Goal: Task Accomplishment & Management: Manage account settings

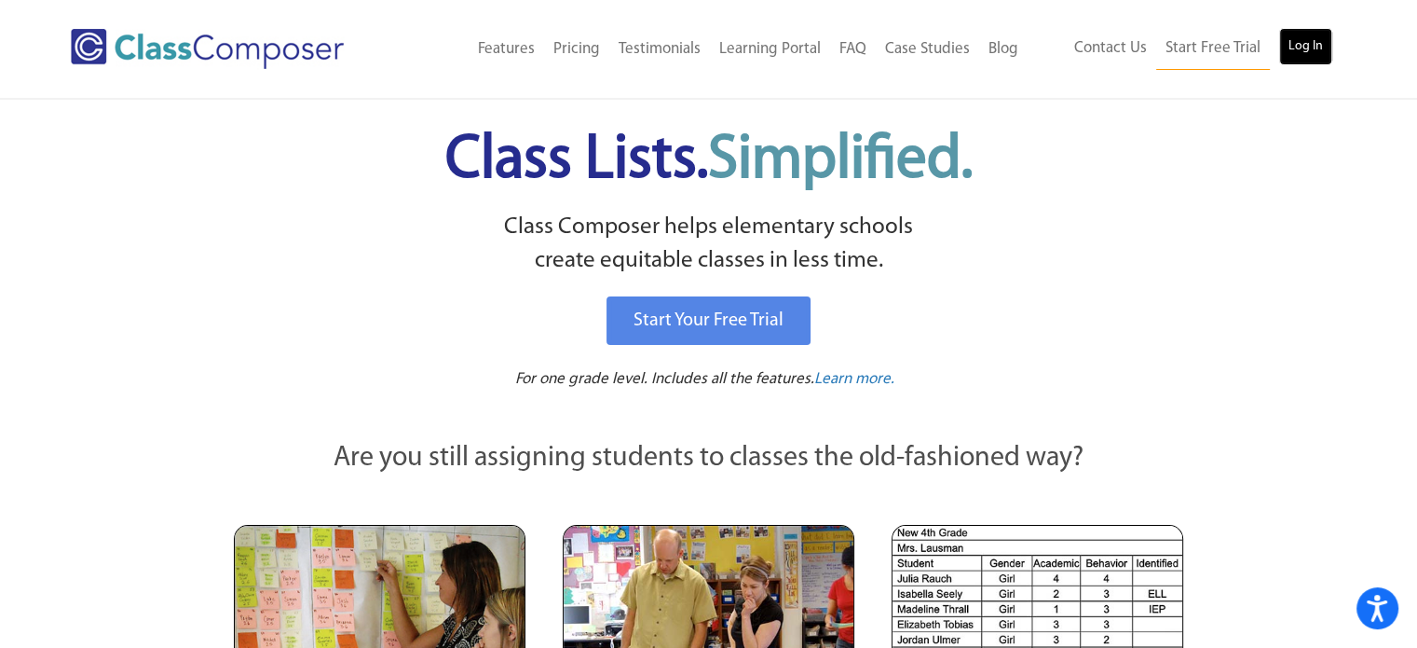
click at [1297, 38] on link "Log In" at bounding box center [1305, 46] width 53 height 37
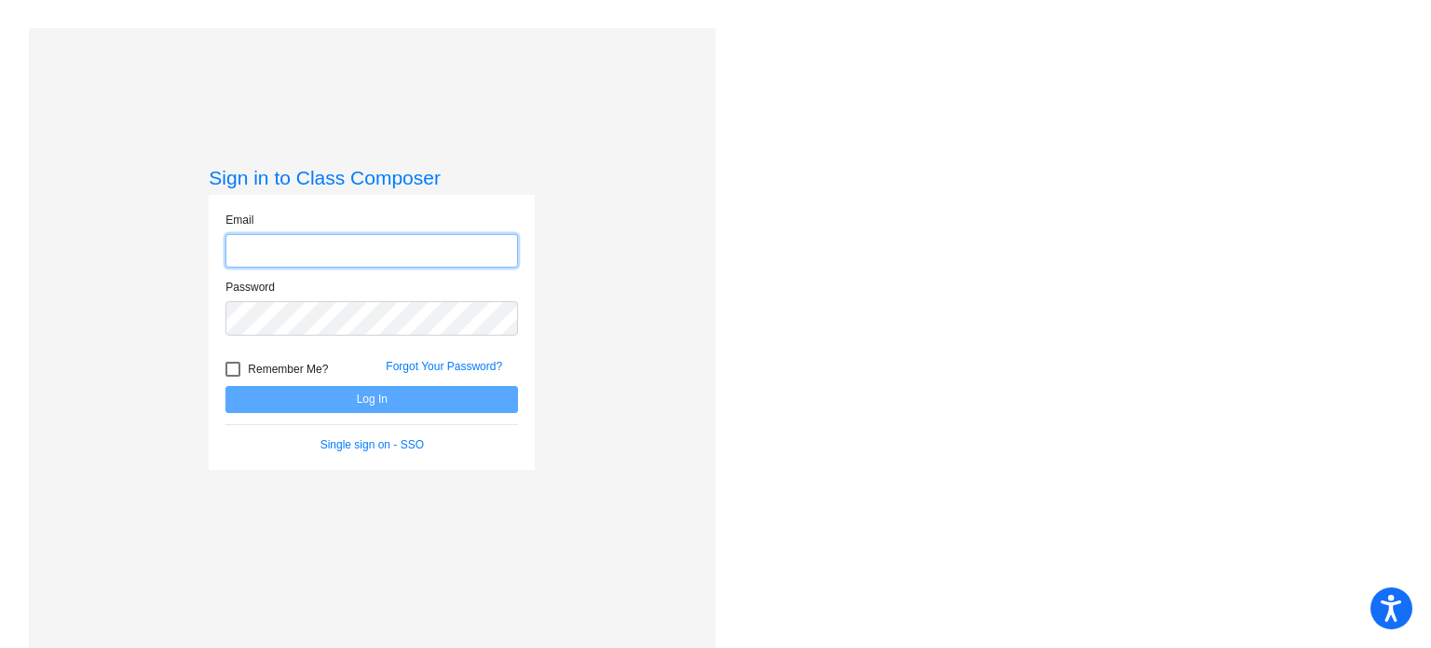
type input "[EMAIL_ADDRESS][DOMAIN_NAME]"
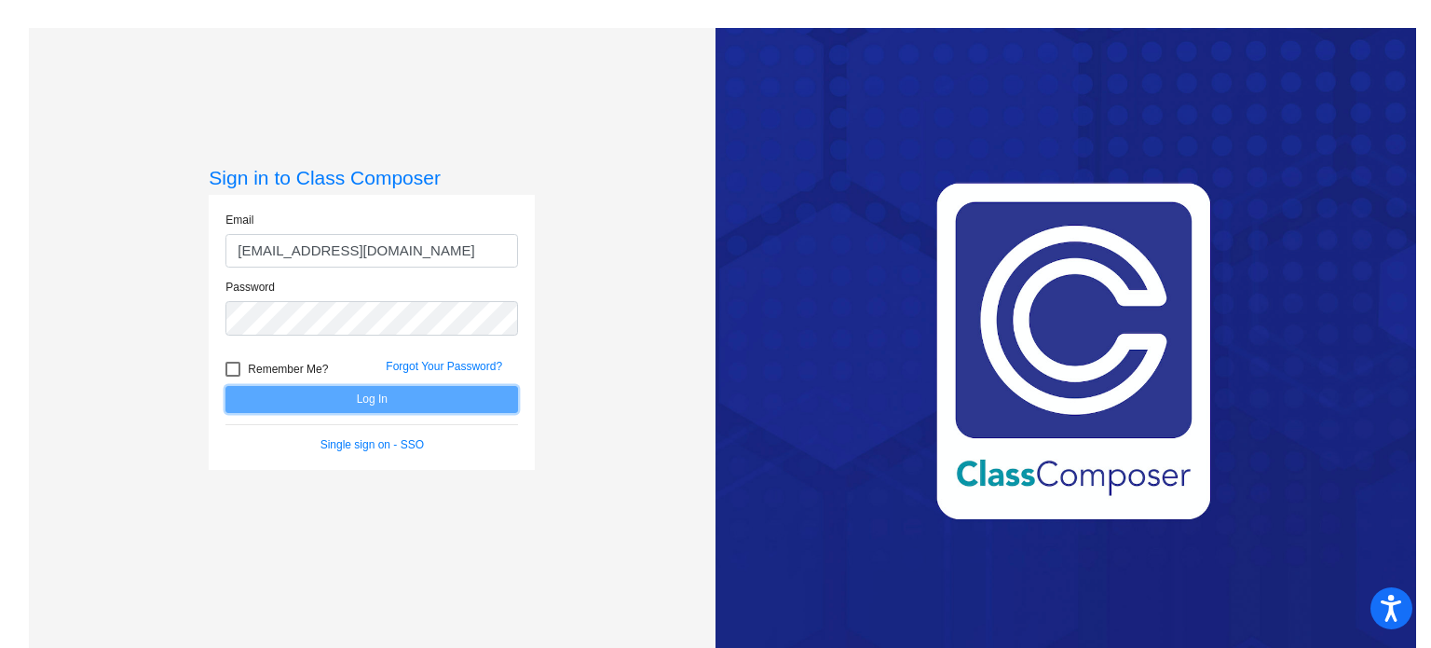
click at [367, 400] on button "Log In" at bounding box center [371, 399] width 293 height 27
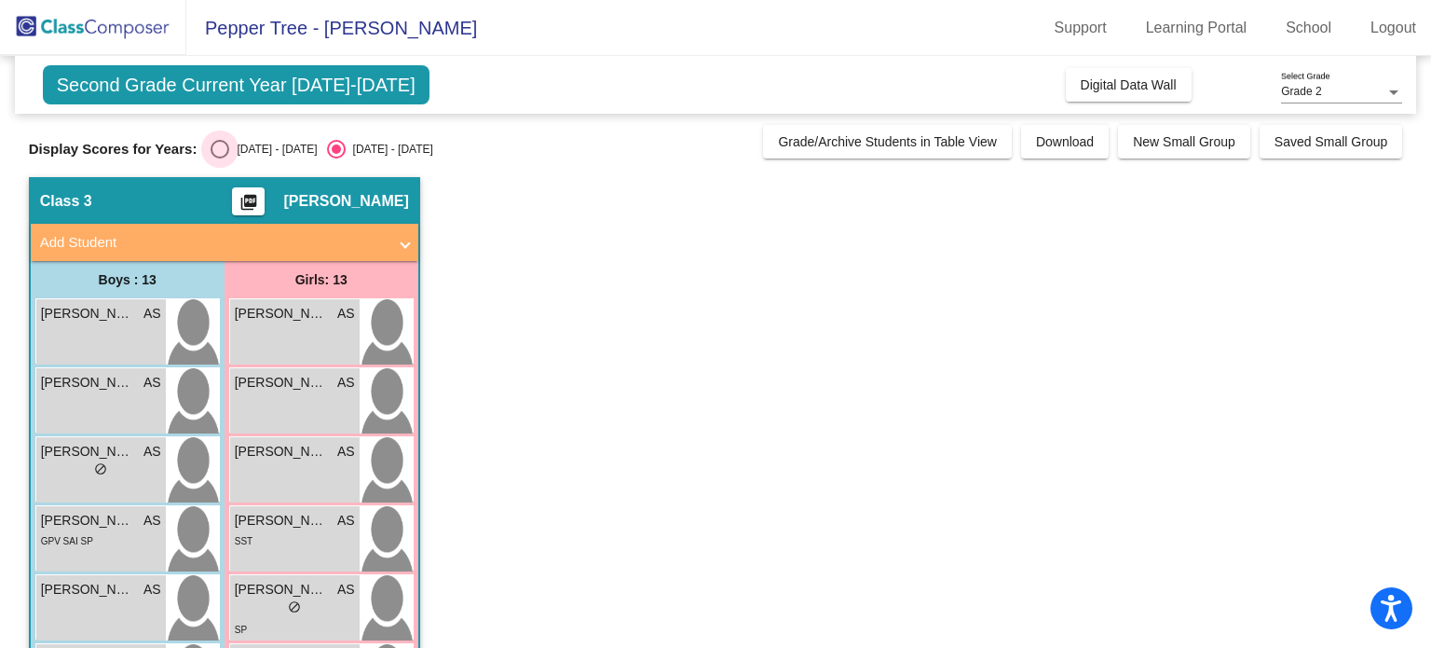
click at [225, 144] on div "Select an option" at bounding box center [220, 149] width 19 height 19
click at [220, 158] on input "[DATE] - [DATE]" at bounding box center [219, 158] width 1 height 1
radio input "true"
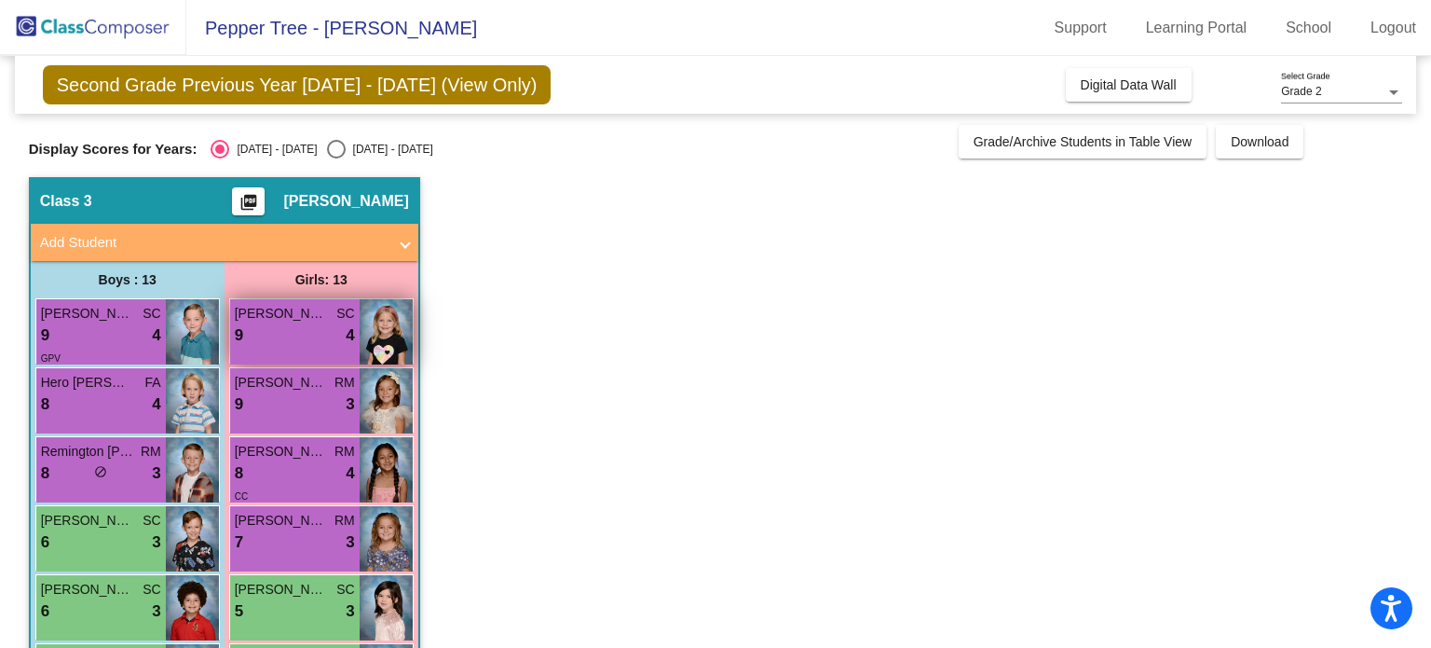
click at [299, 338] on div "9 lock do_not_disturb_alt 4" at bounding box center [295, 335] width 120 height 24
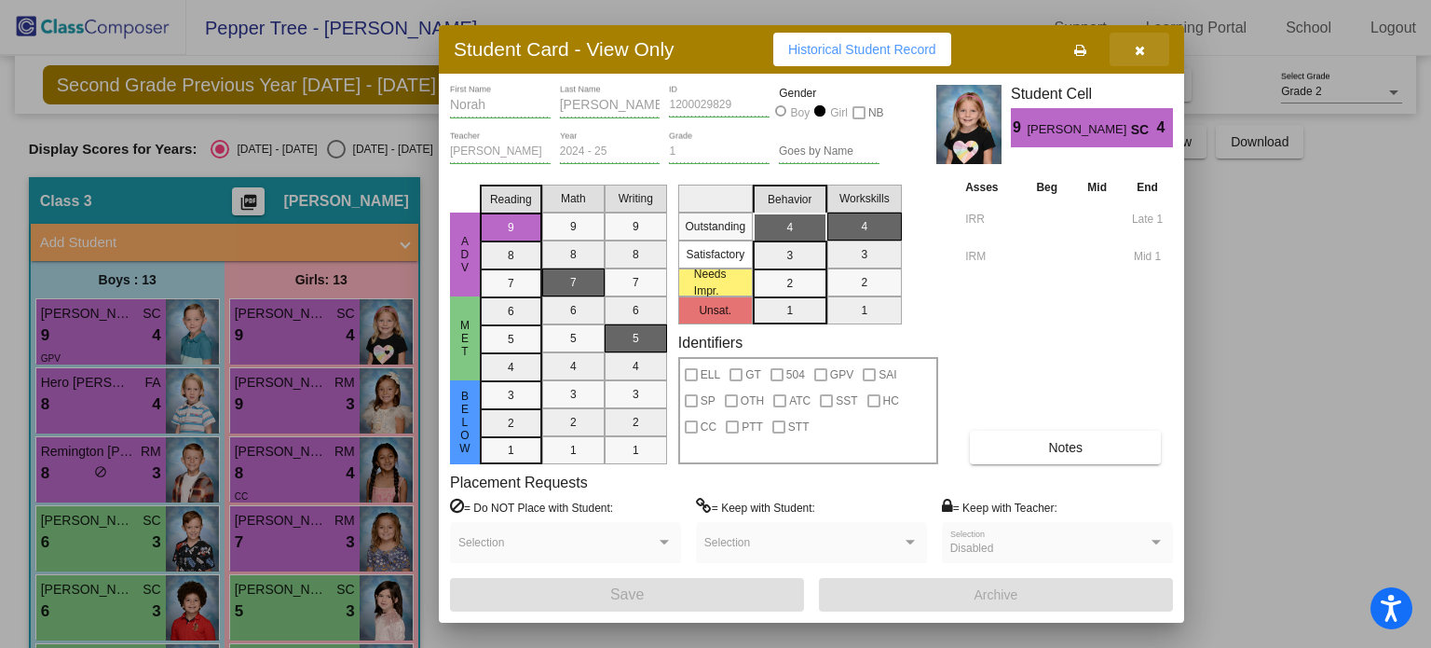
click at [1135, 55] on icon "button" at bounding box center [1140, 50] width 10 height 13
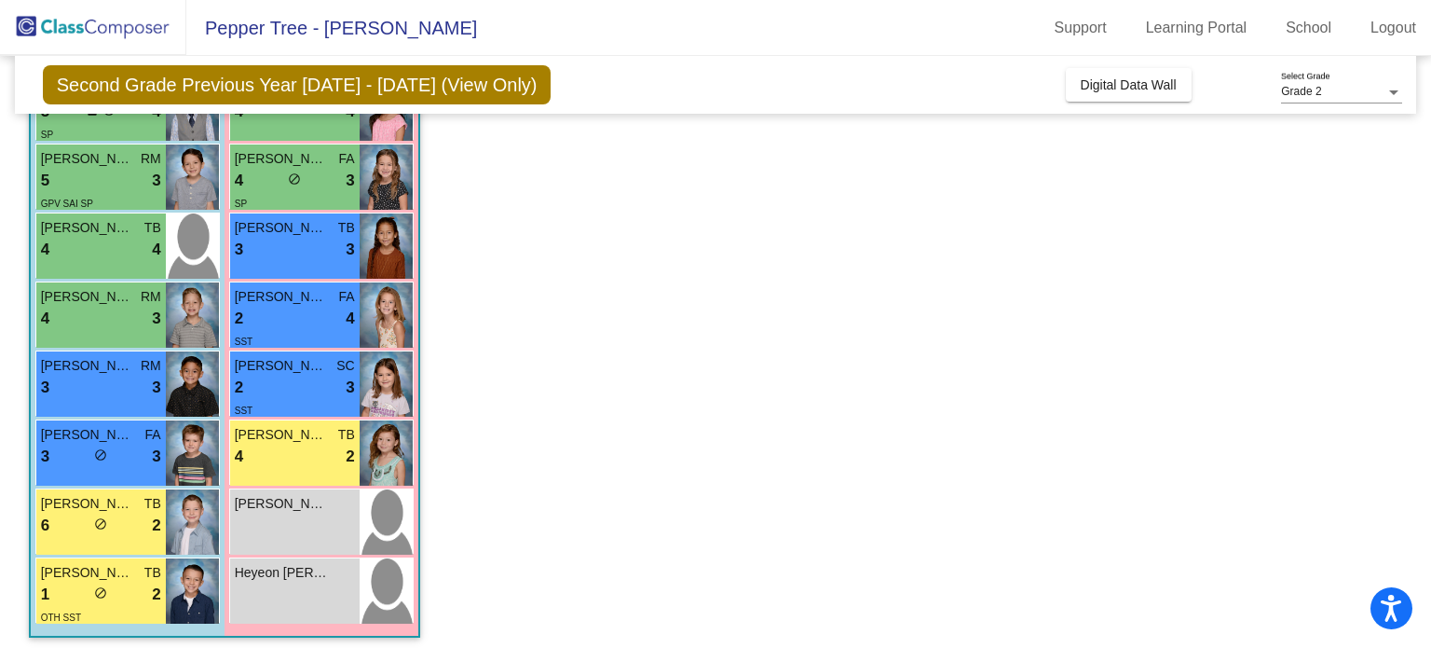
scroll to position [575, 0]
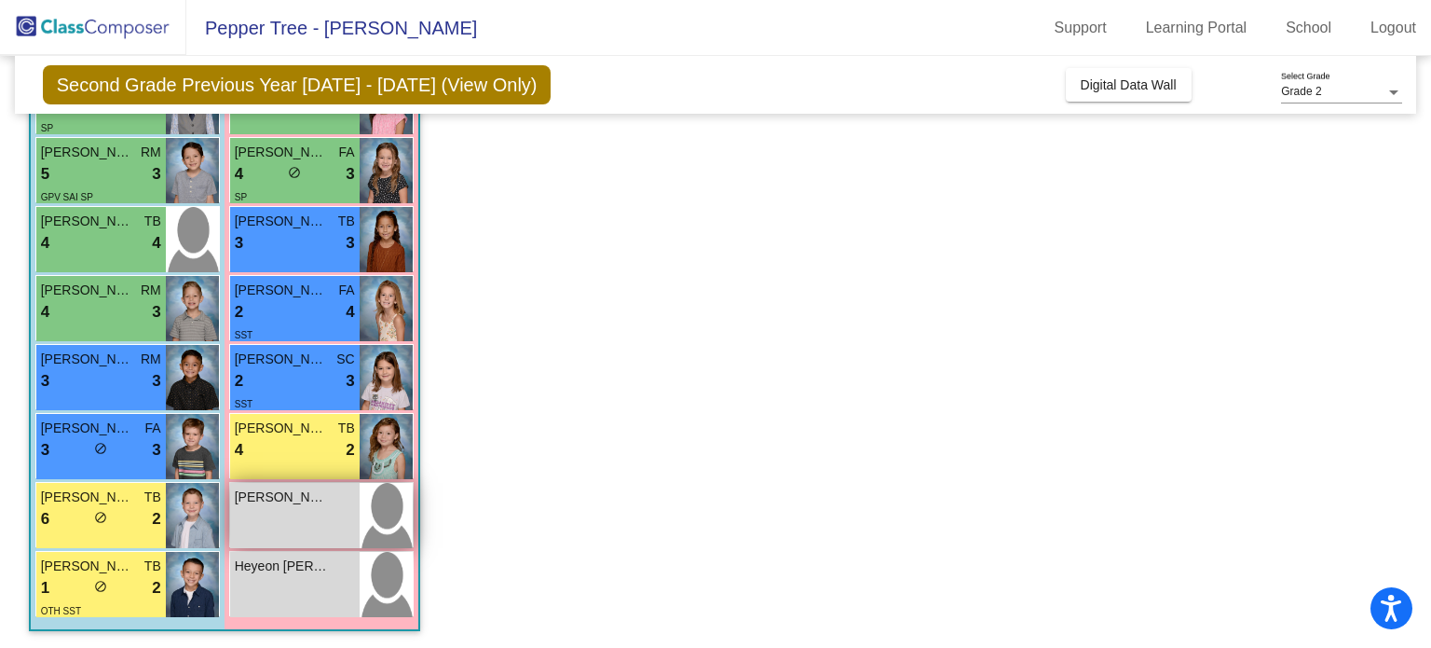
click at [313, 511] on div "Ava Ramzijahromi lock do_not_disturb_alt" at bounding box center [295, 515] width 130 height 65
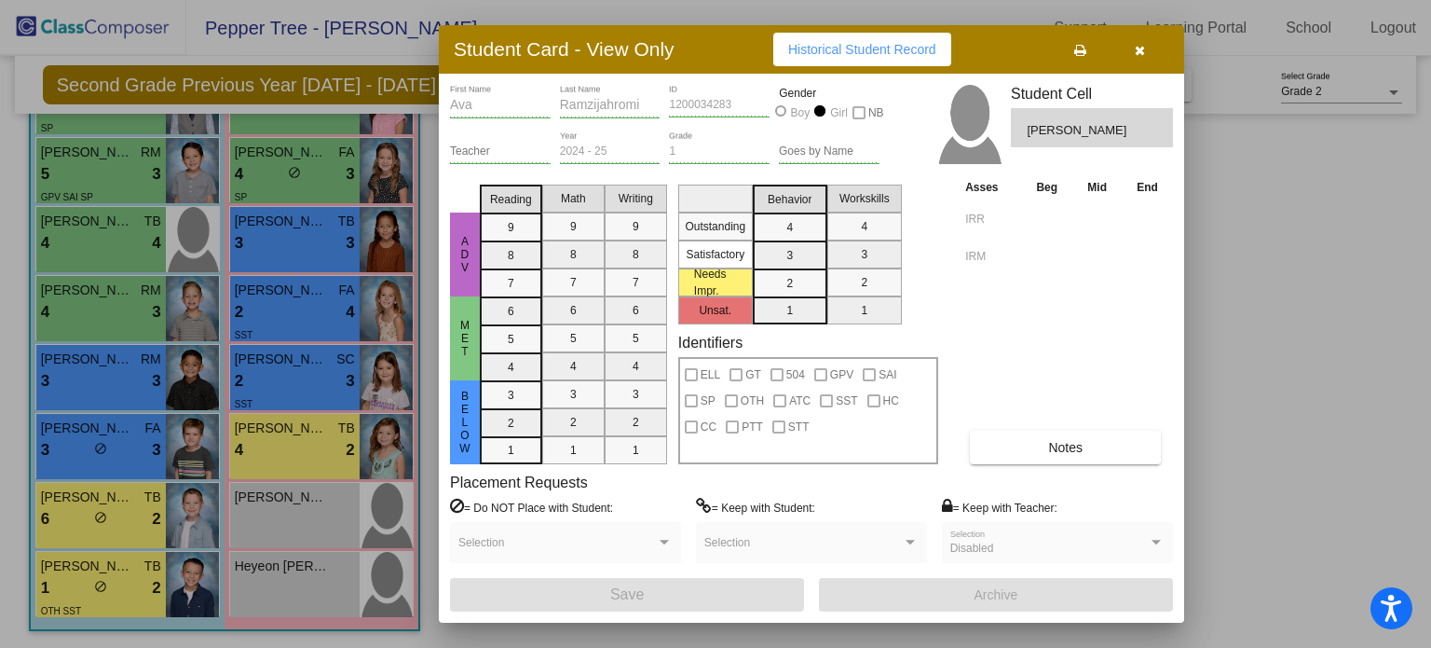
click at [103, 516] on div at bounding box center [715, 324] width 1431 height 648
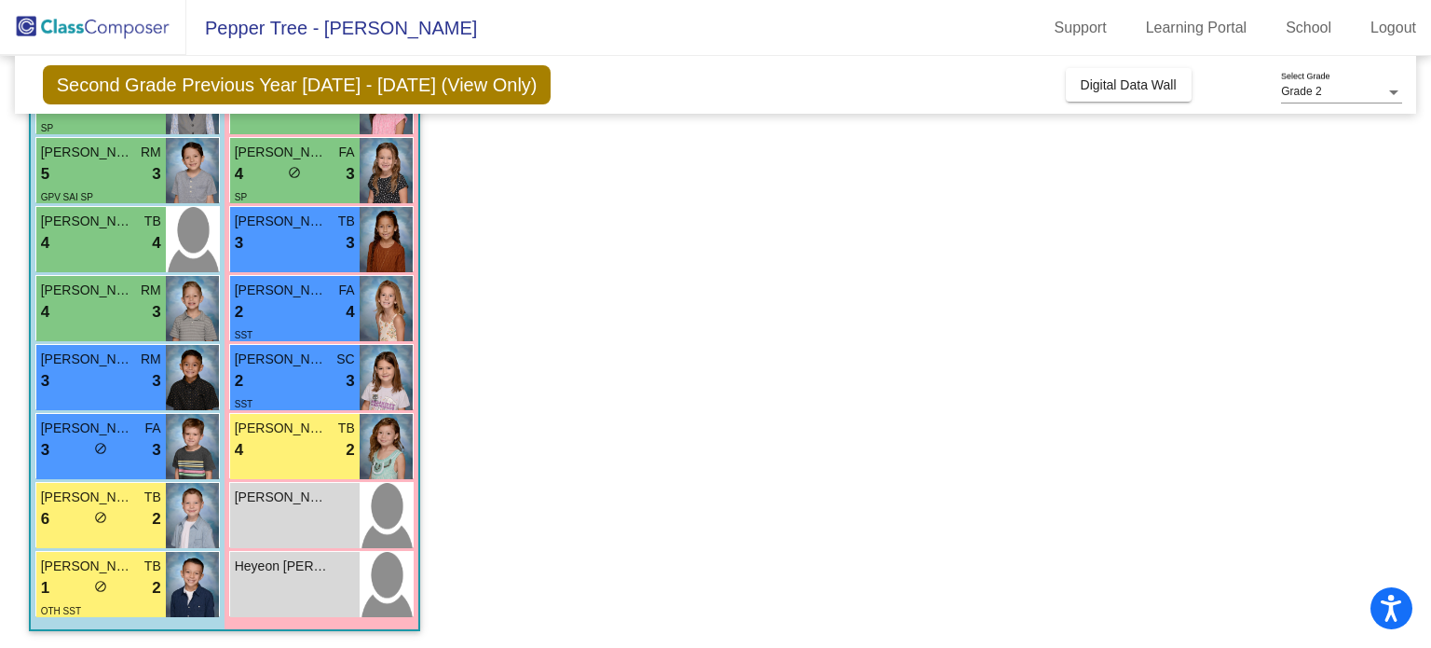
click at [103, 516] on span "do_not_disturb_alt" at bounding box center [100, 517] width 13 height 13
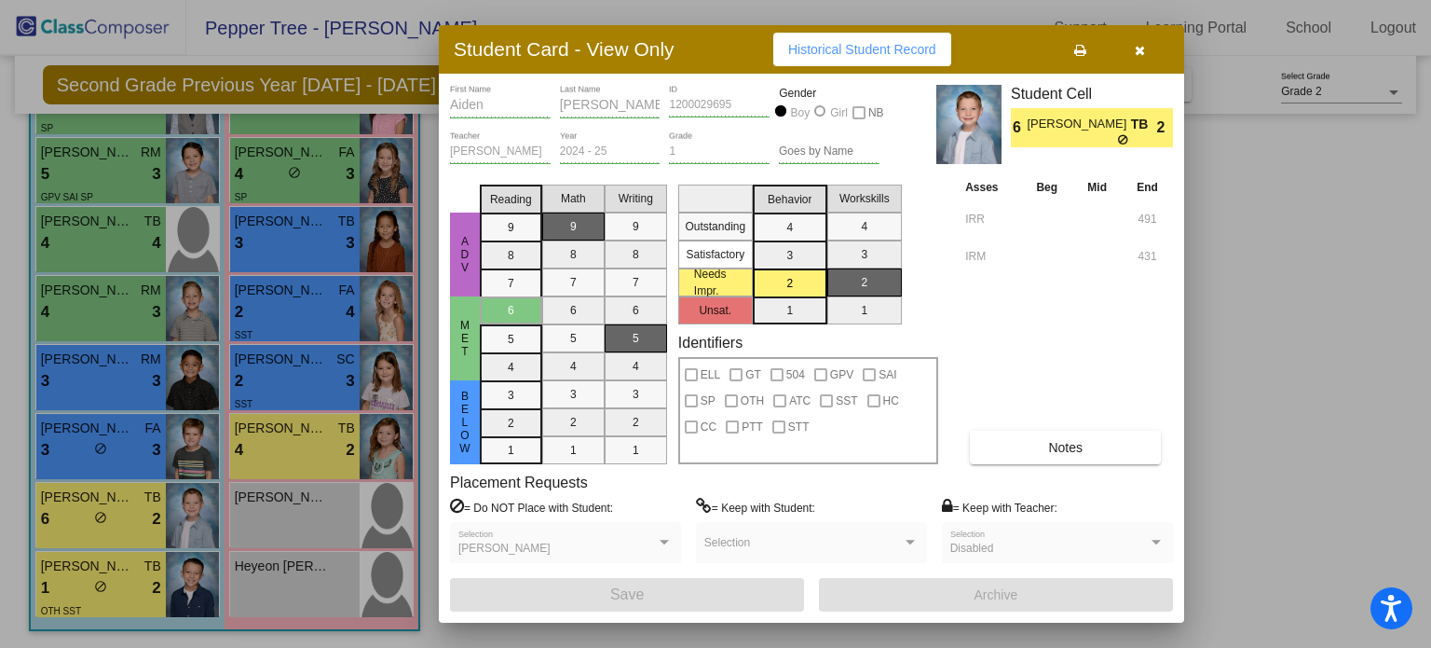
click at [1140, 49] on icon "button" at bounding box center [1140, 50] width 10 height 13
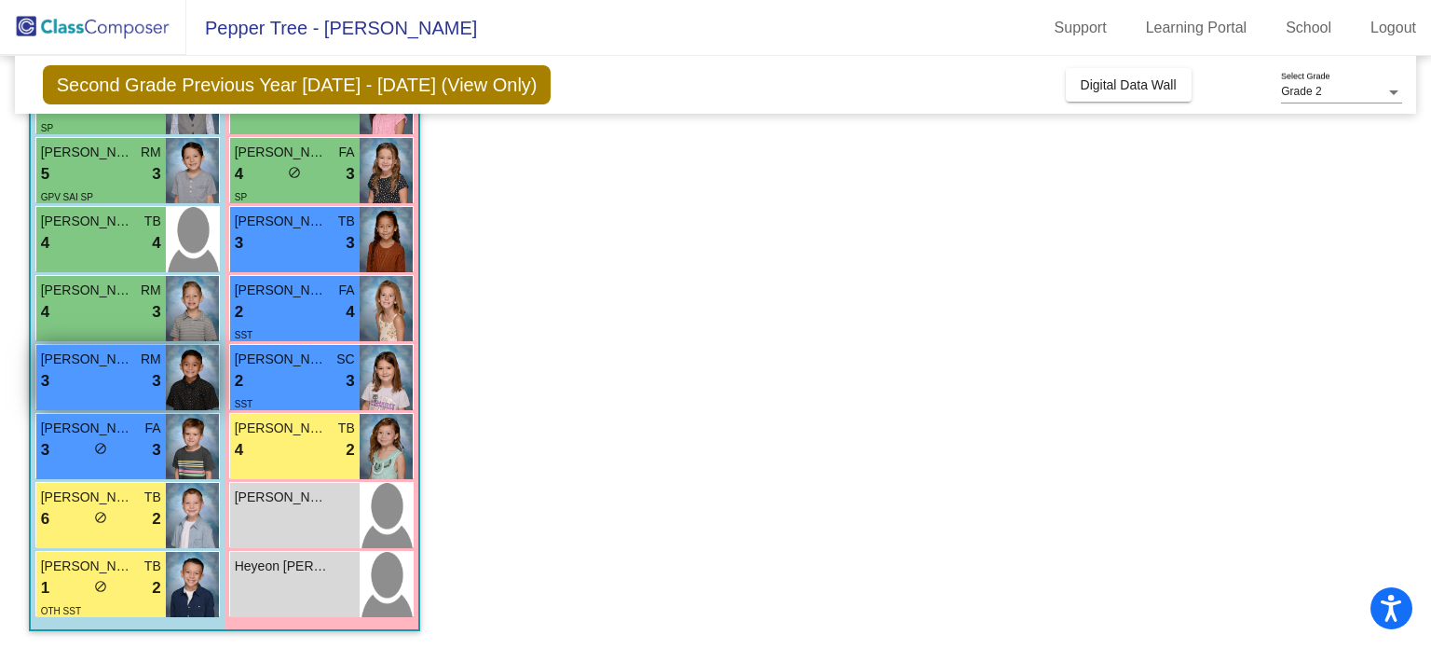
click at [134, 369] on div "3 lock do_not_disturb_alt 3" at bounding box center [101, 381] width 120 height 24
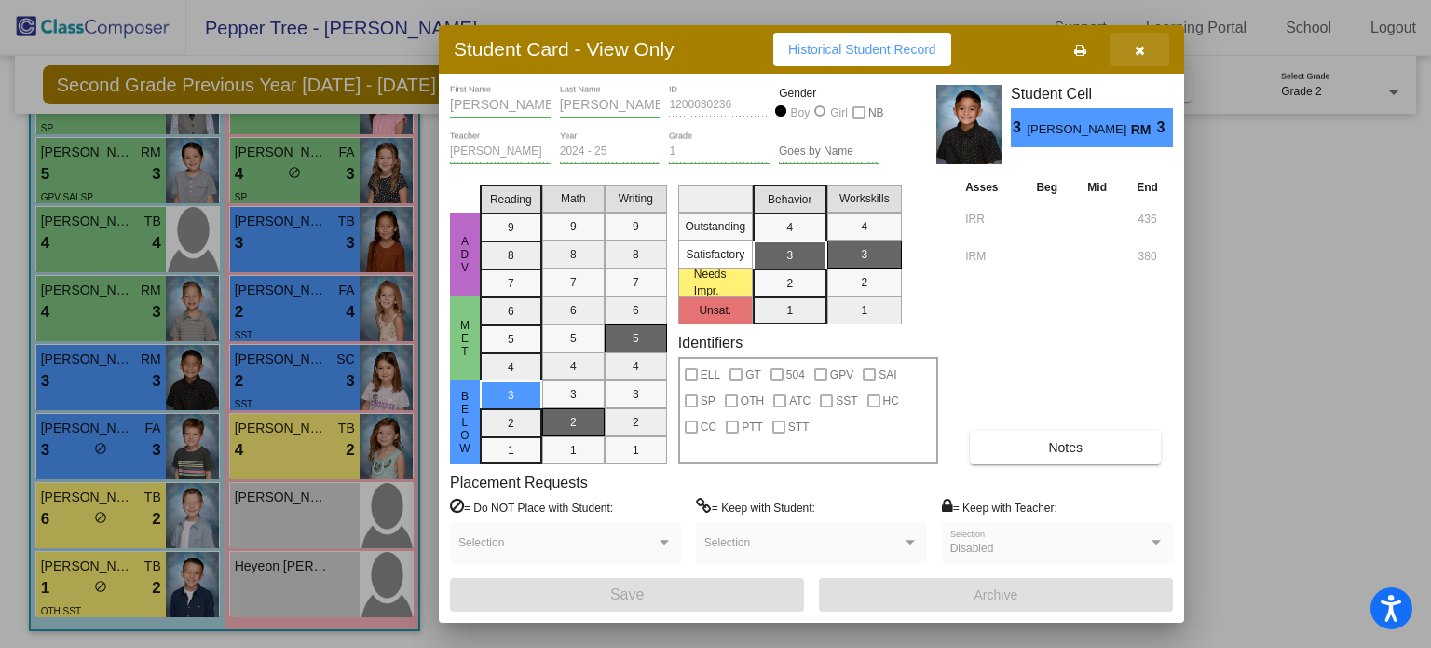
click at [1127, 44] on button "button" at bounding box center [1140, 50] width 60 height 34
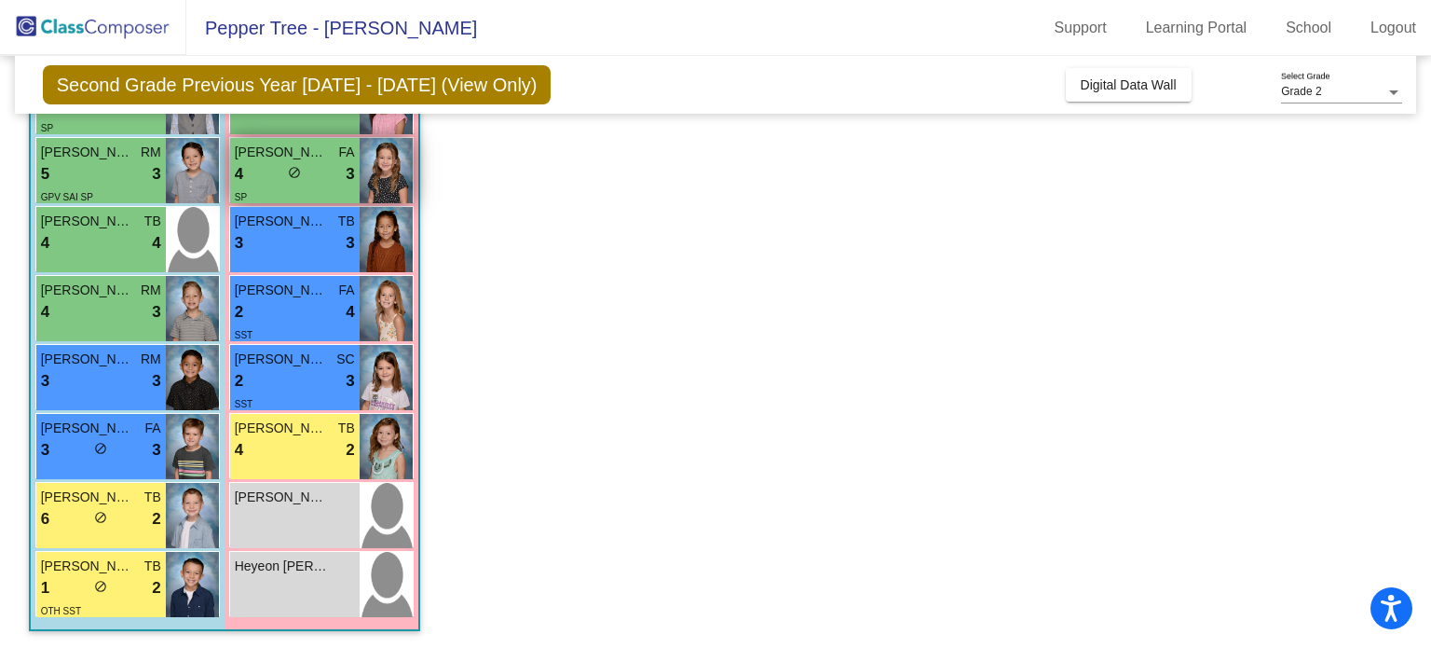
click at [296, 176] on span "do_not_disturb_alt" at bounding box center [294, 172] width 13 height 13
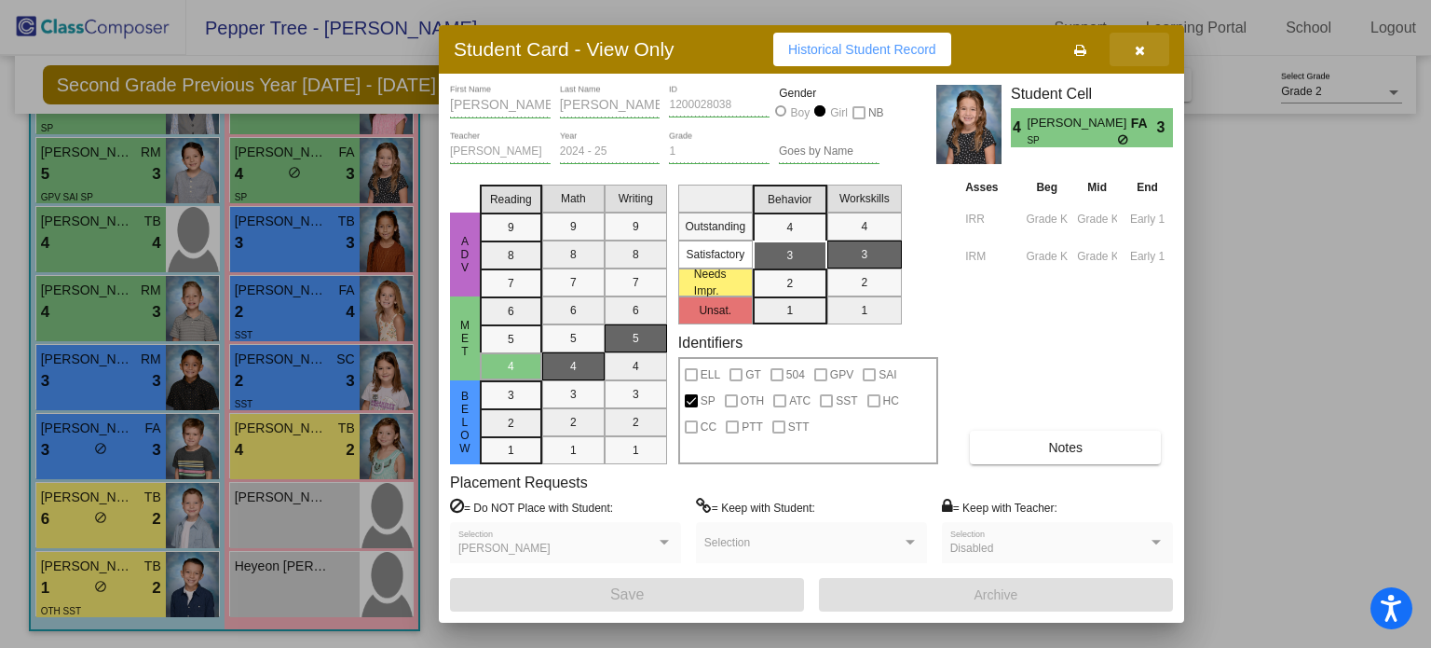
click at [1144, 46] on icon "button" at bounding box center [1140, 50] width 10 height 13
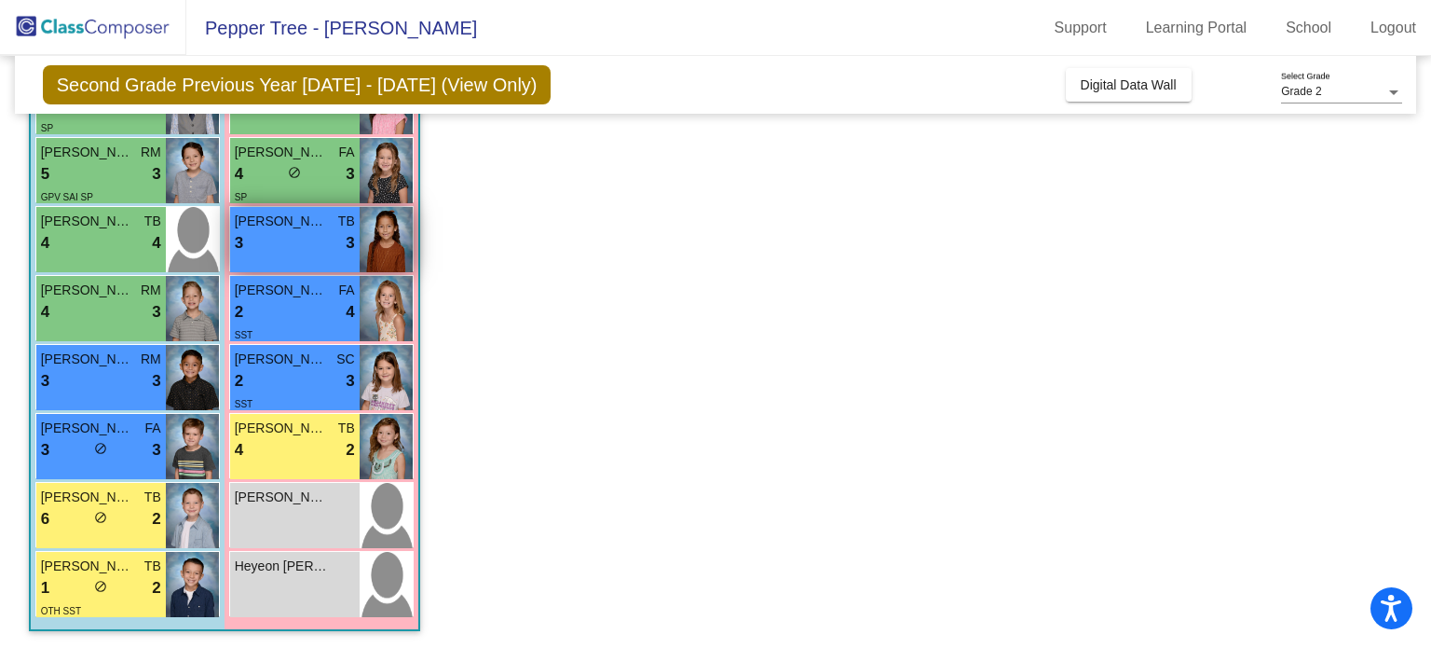
click at [313, 238] on div "3 lock do_not_disturb_alt 3" at bounding box center [295, 243] width 120 height 24
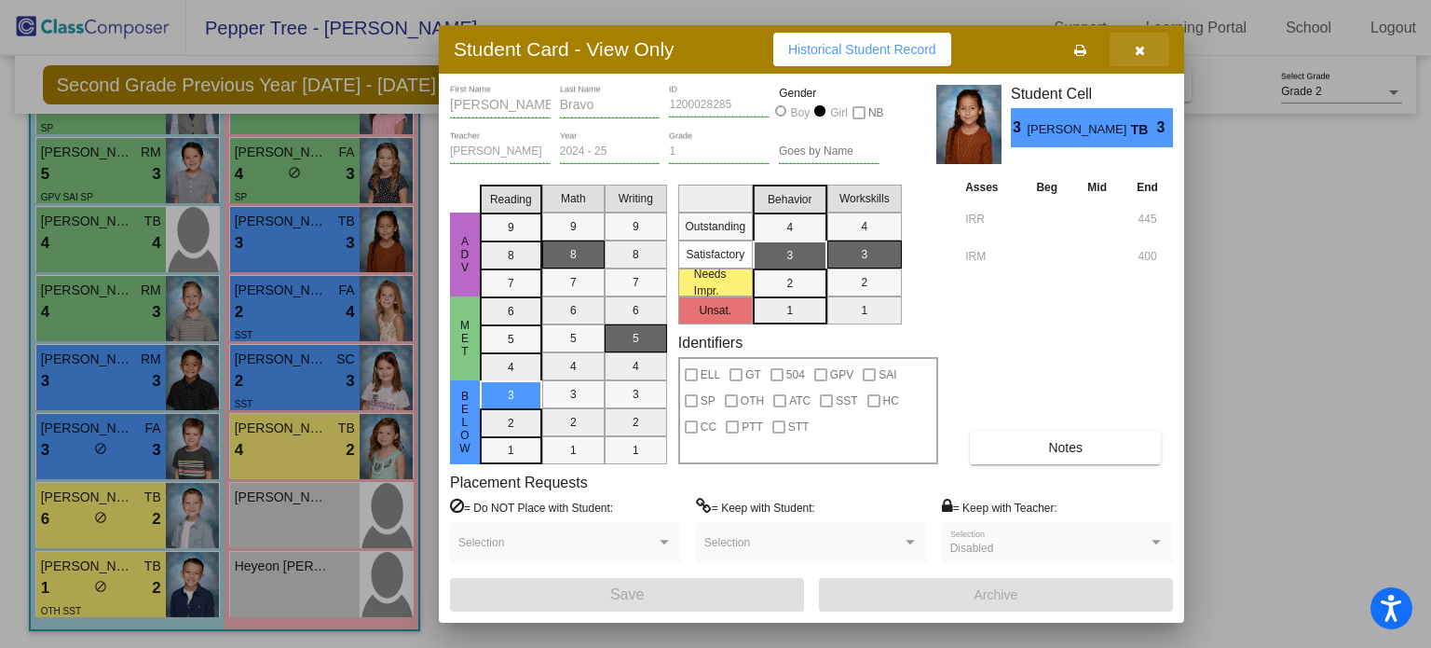
click at [1130, 50] on button "button" at bounding box center [1140, 50] width 60 height 34
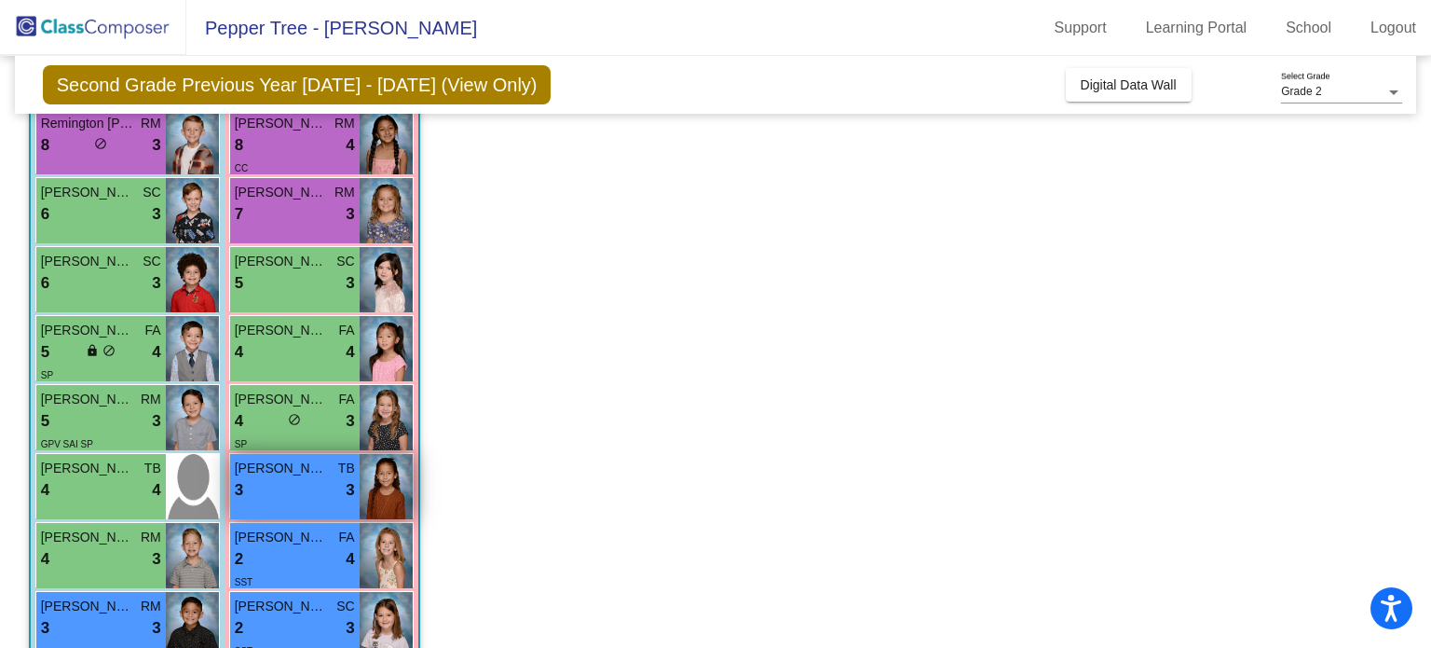
scroll to position [326, 0]
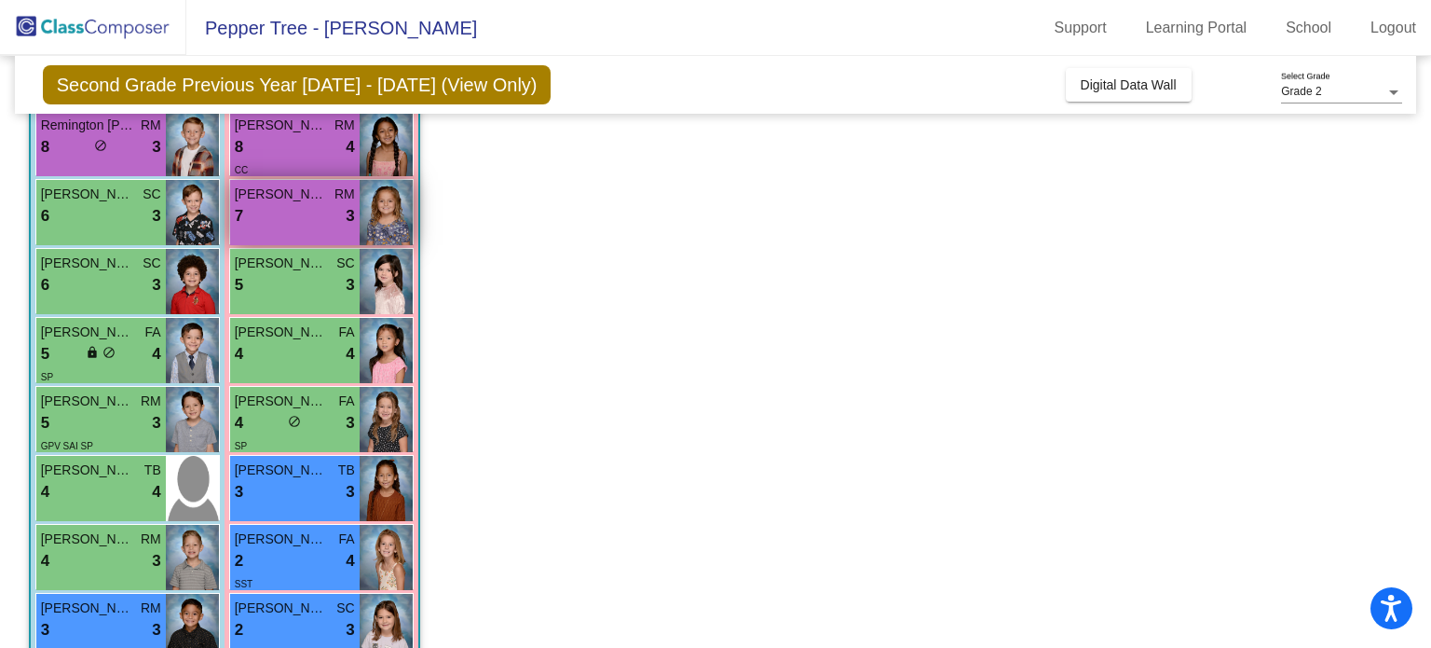
click at [306, 214] on div "7 lock do_not_disturb_alt 3" at bounding box center [295, 216] width 120 height 24
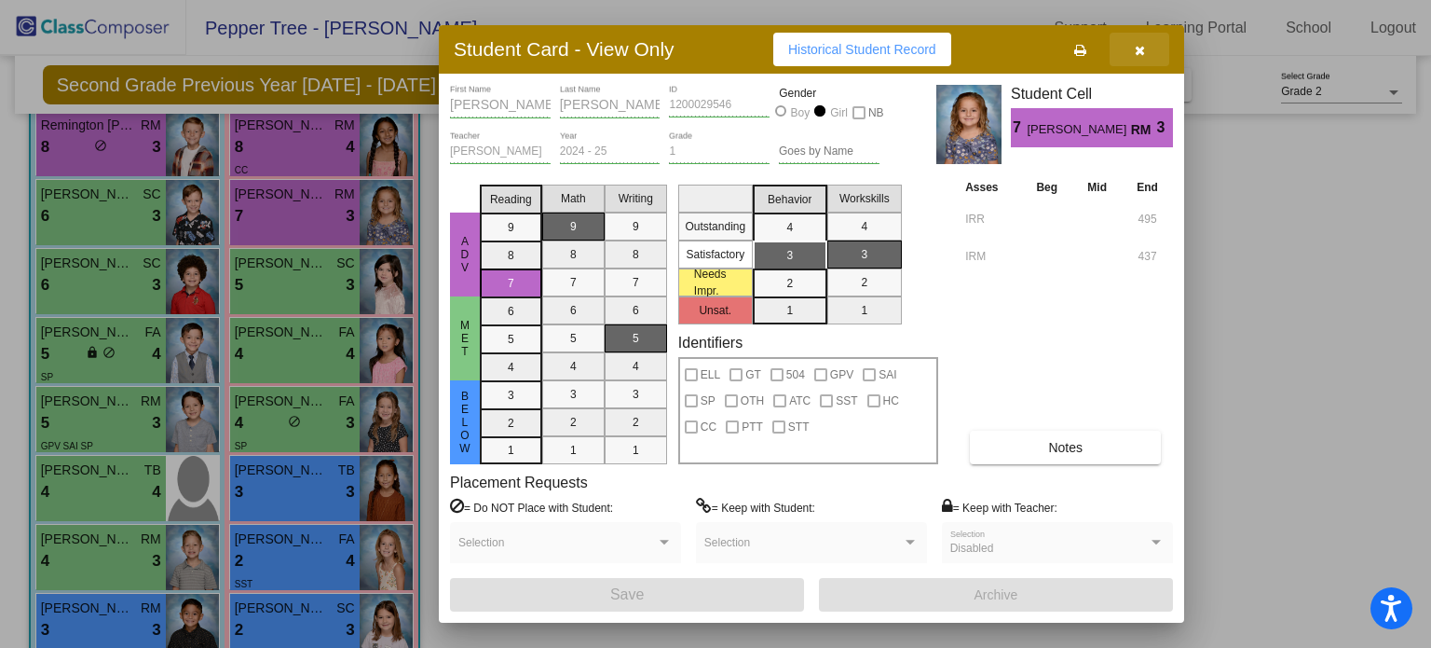
click at [1140, 48] on icon "button" at bounding box center [1140, 50] width 10 height 13
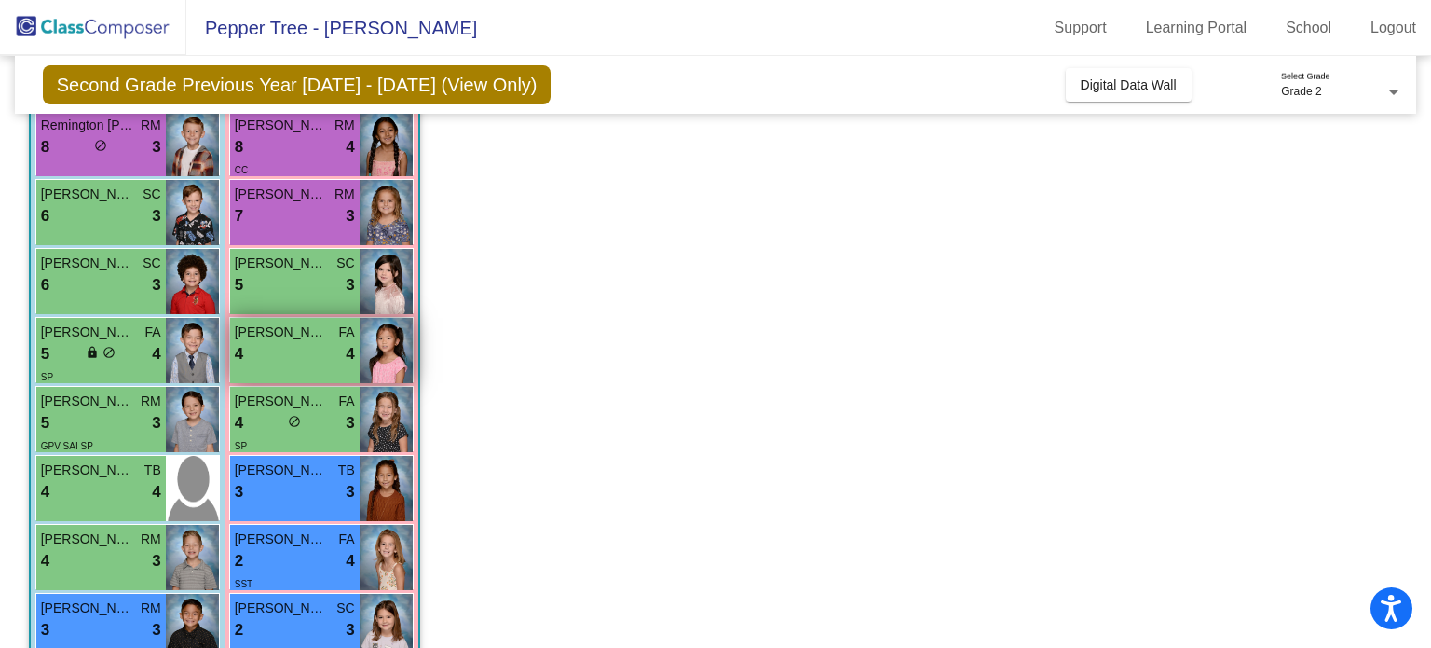
scroll to position [575, 0]
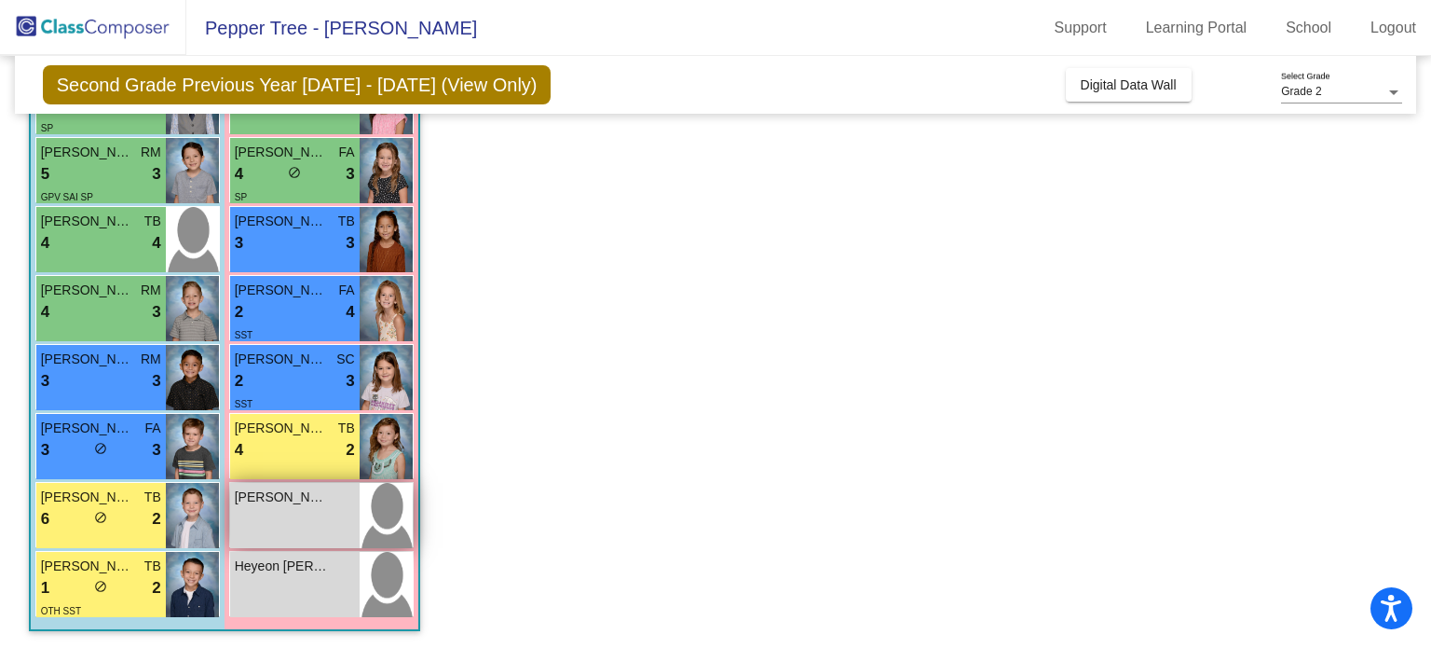
click at [384, 506] on img at bounding box center [386, 515] width 53 height 65
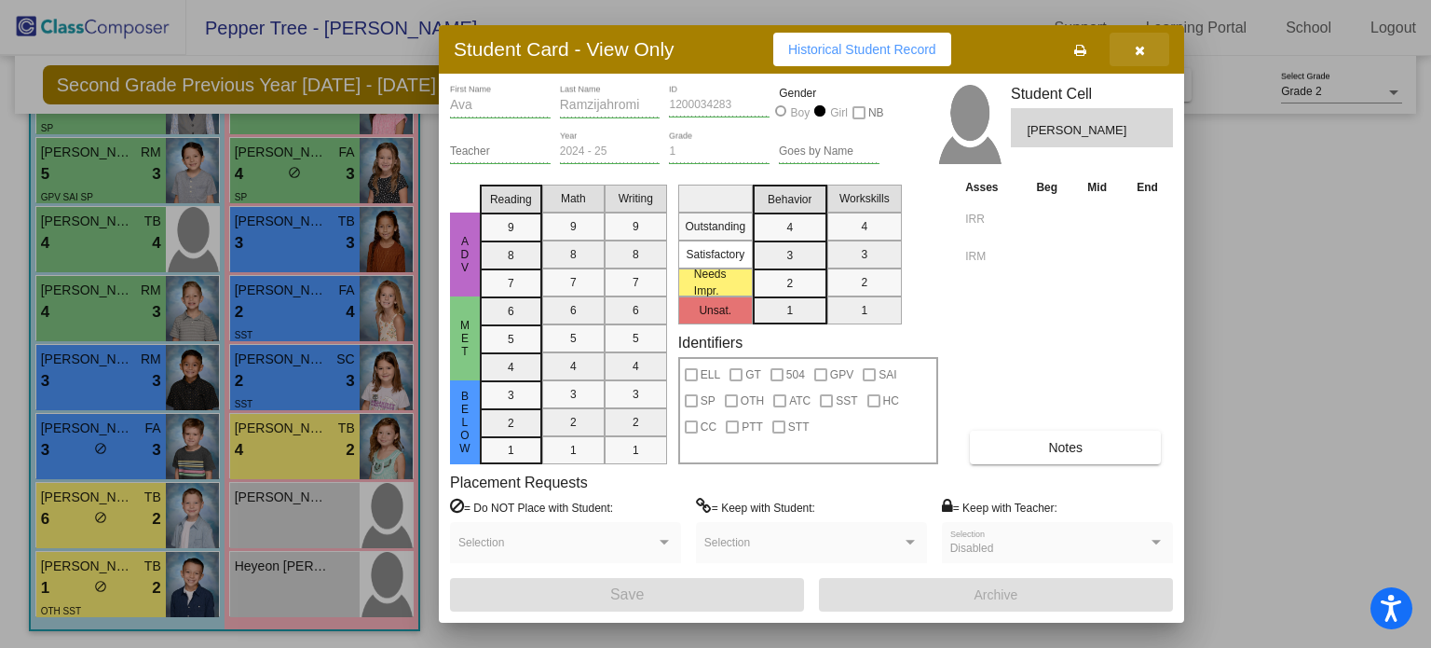
click at [1143, 48] on icon "button" at bounding box center [1140, 50] width 10 height 13
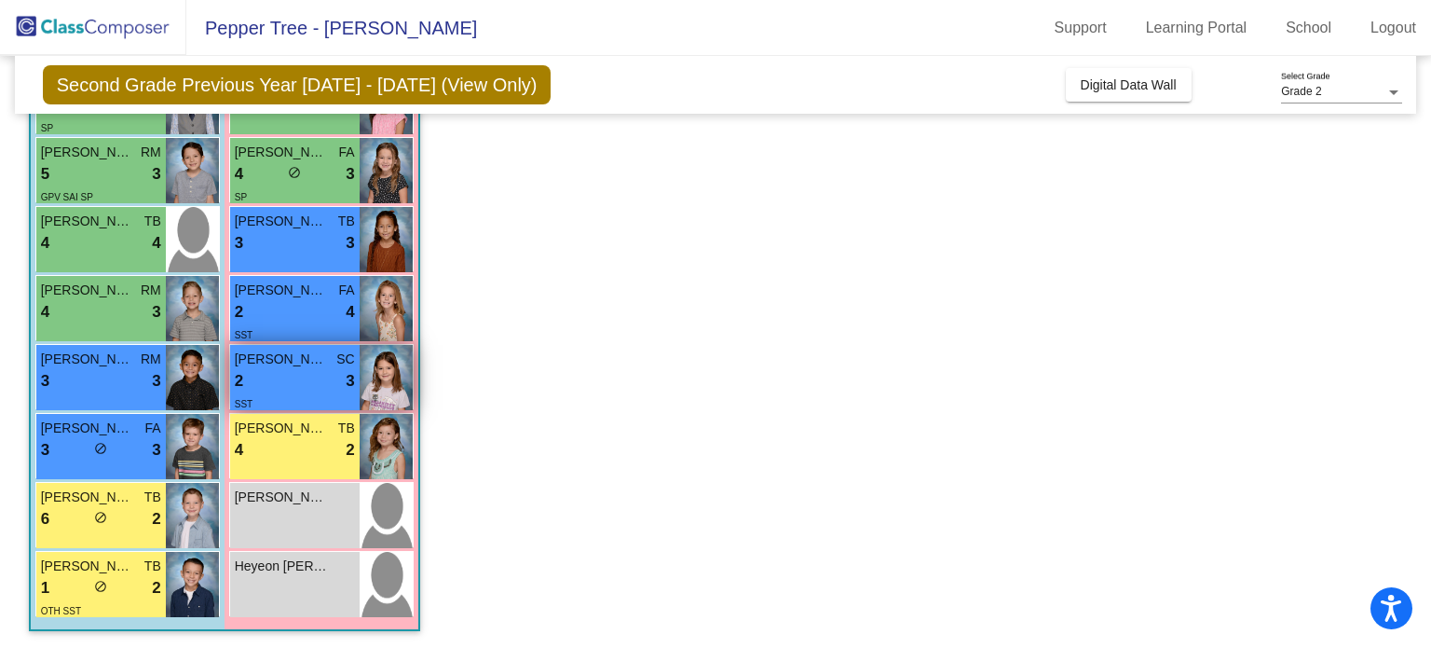
click at [294, 362] on span "Ayda Hetrick" at bounding box center [281, 359] width 93 height 20
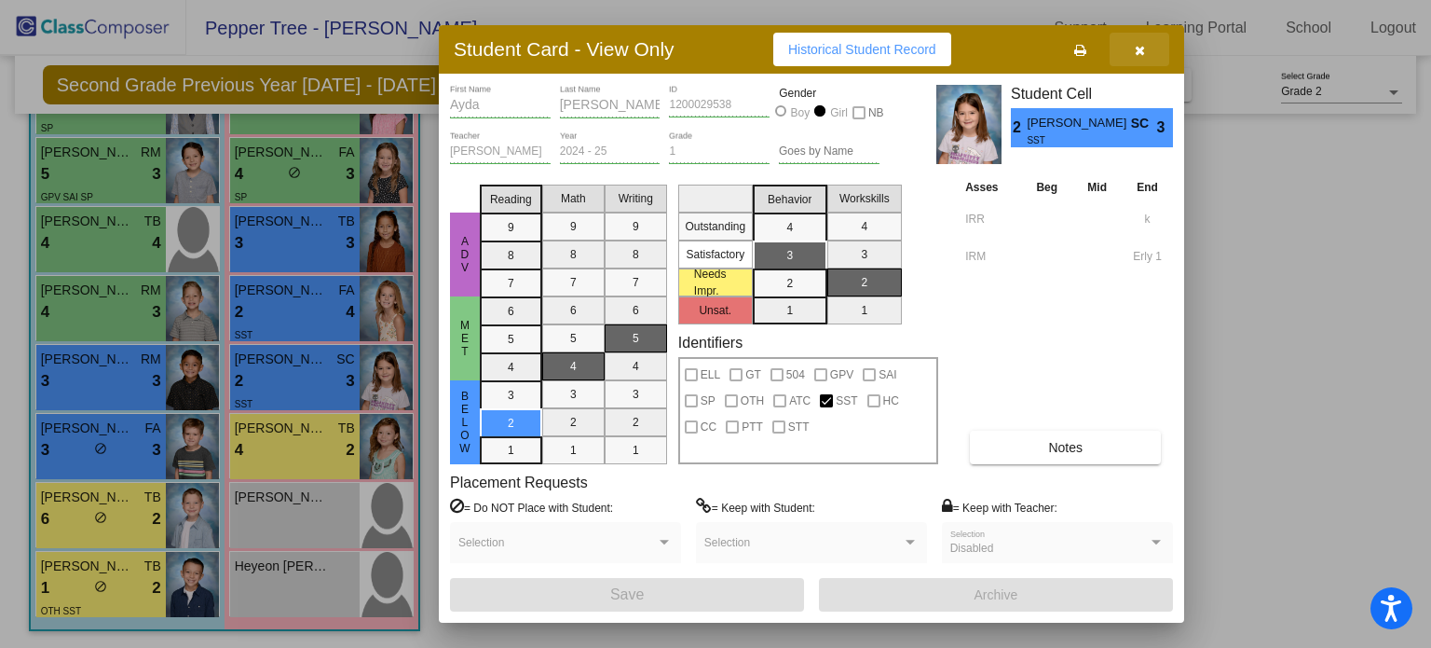
click at [1141, 46] on icon "button" at bounding box center [1140, 50] width 10 height 13
